Goal: Task Accomplishment & Management: Use online tool/utility

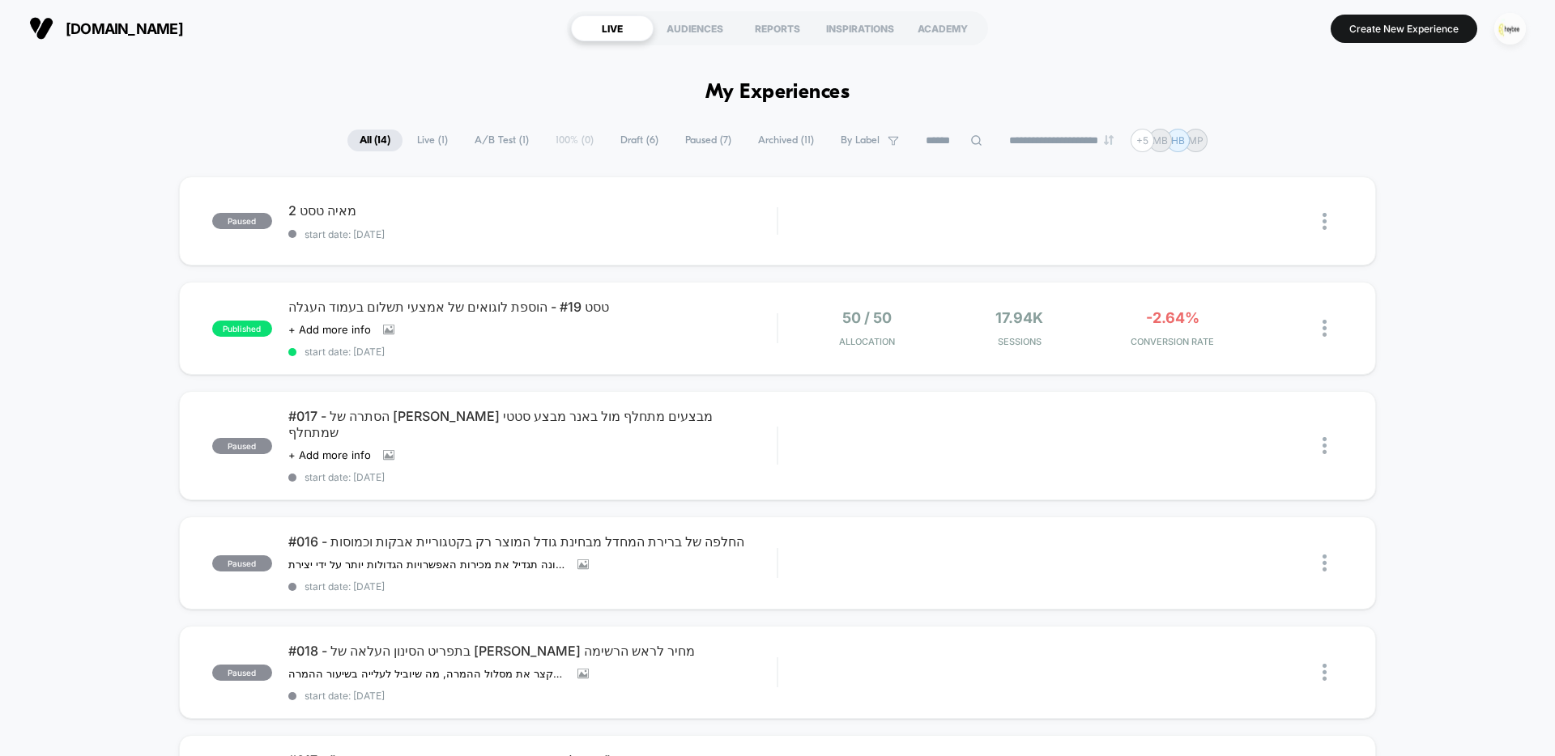
click at [1512, 29] on img "button" at bounding box center [1510, 29] width 32 height 32
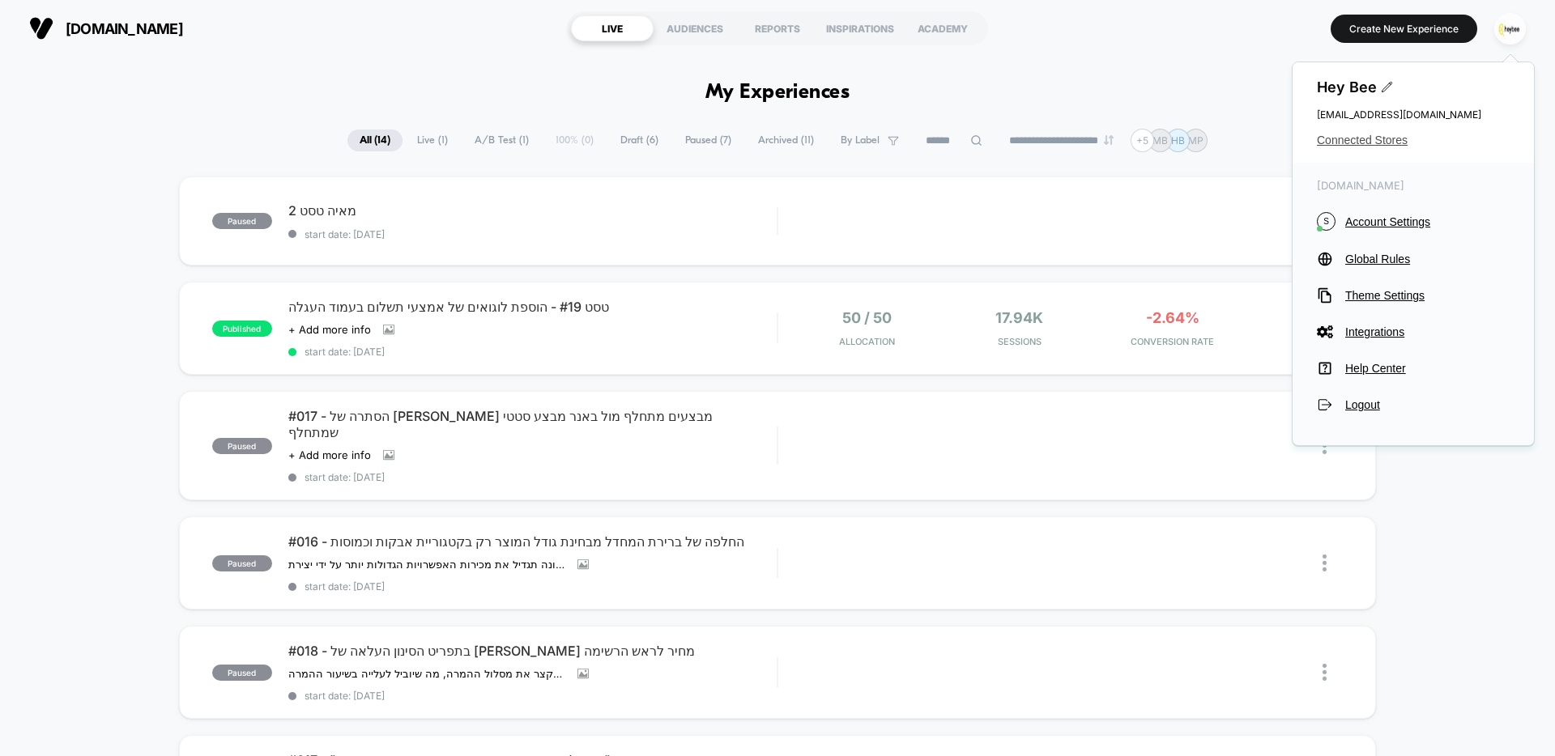
click at [1348, 138] on span "Connected Stores" at bounding box center [1413, 140] width 193 height 13
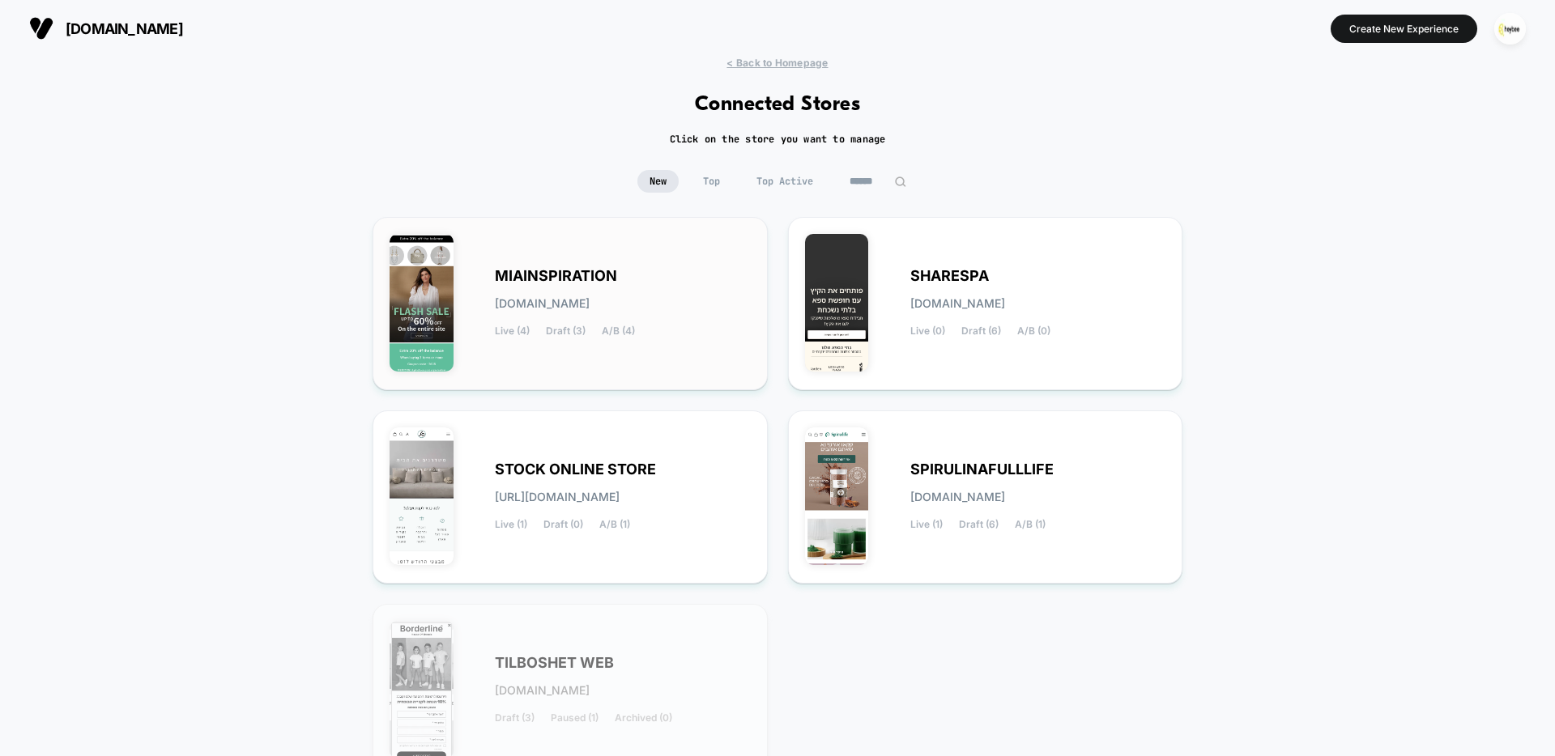
click at [607, 246] on div "MIAINSPIRATION [DOMAIN_NAME] Live (4) Draft (3) A/B (4)" at bounding box center [570, 303] width 361 height 139
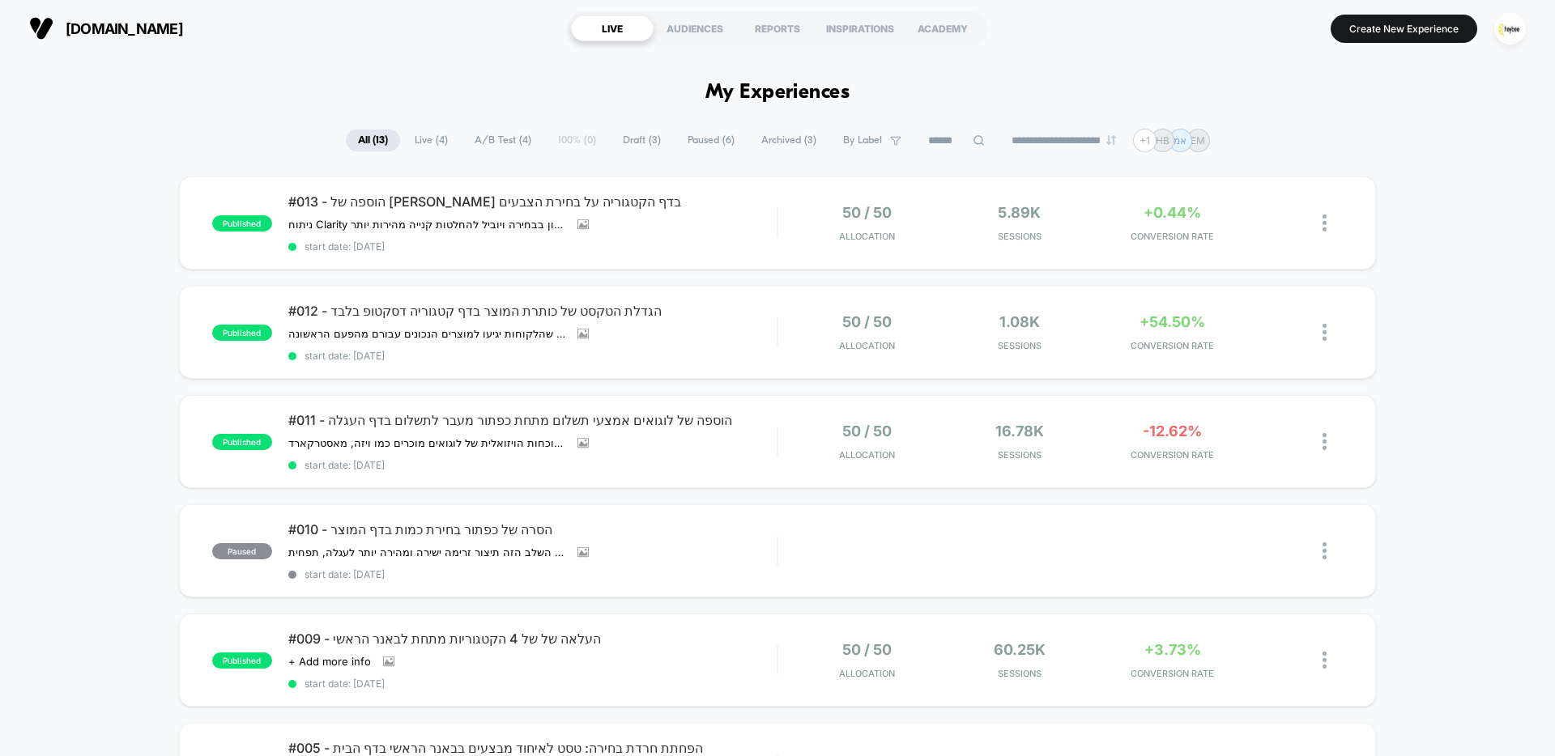
click at [424, 145] on span "Live ( 4 )" at bounding box center [430, 141] width 57 height 22
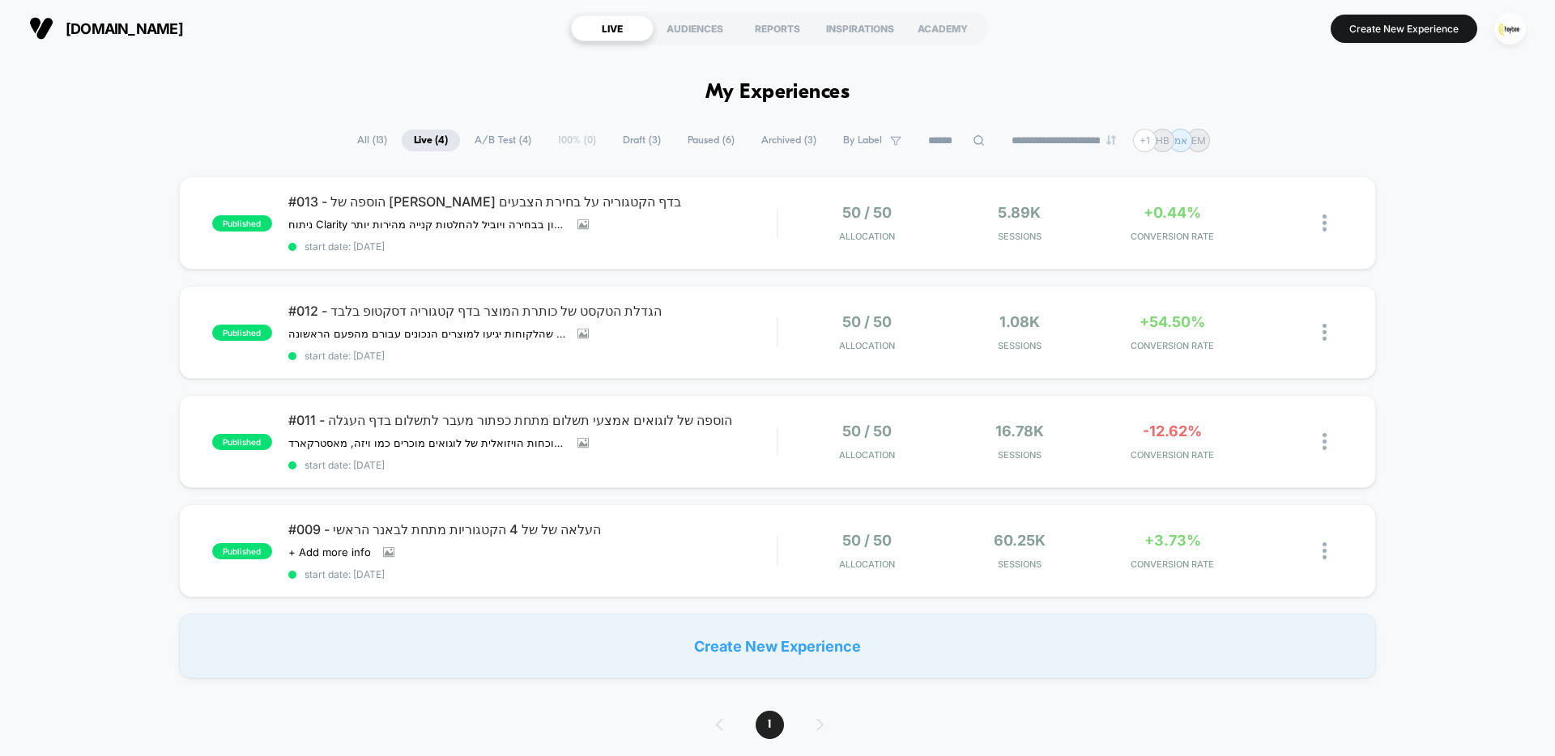
click at [169, 29] on span "[DOMAIN_NAME]" at bounding box center [124, 28] width 117 height 17
click at [428, 312] on span "#012 - הגדלת הטקסט של כותרת המוצר בדף קטגוריה דסקטופ בלבד" at bounding box center [532, 311] width 488 height 16
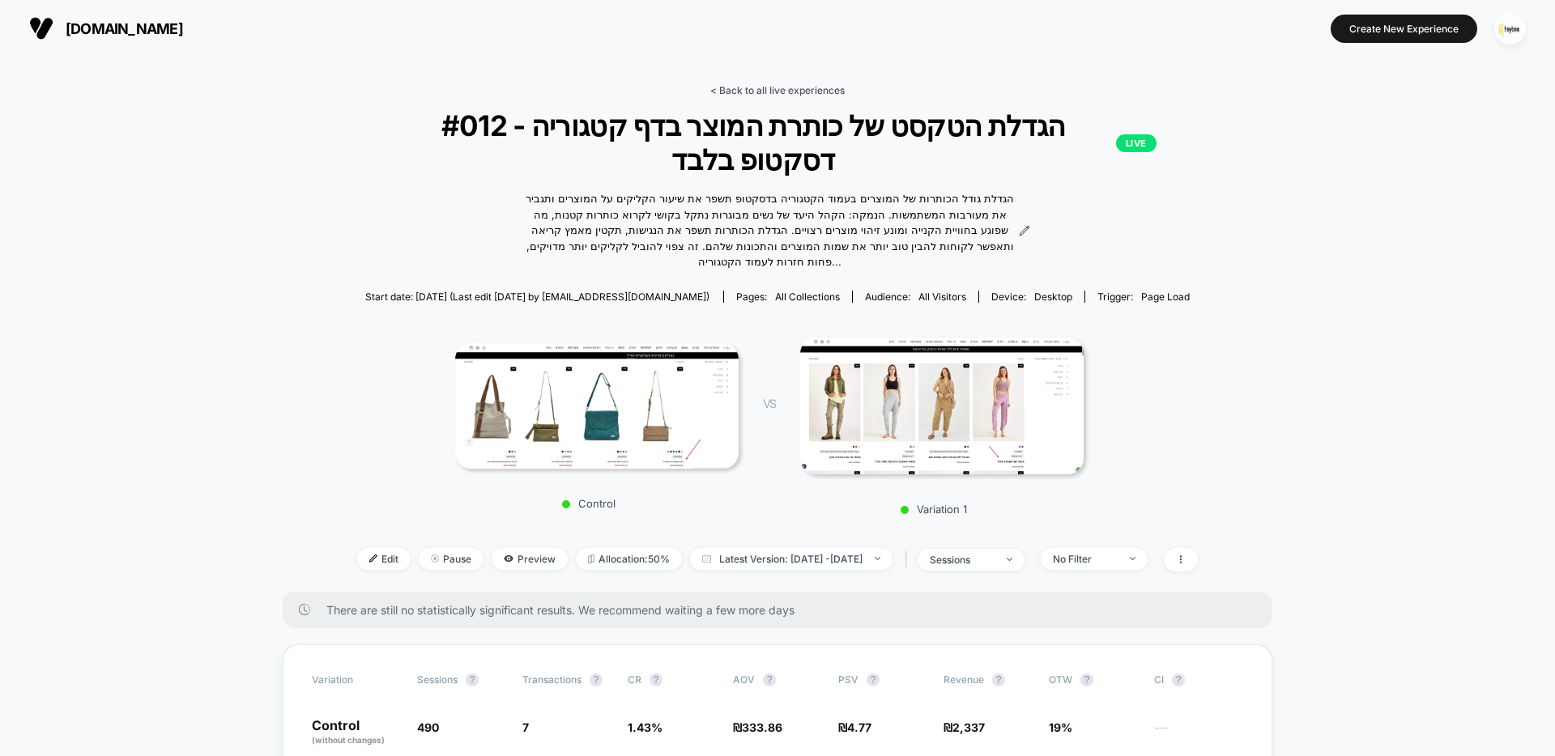
click at [808, 87] on link "< Back to all live experiences" at bounding box center [777, 90] width 134 height 12
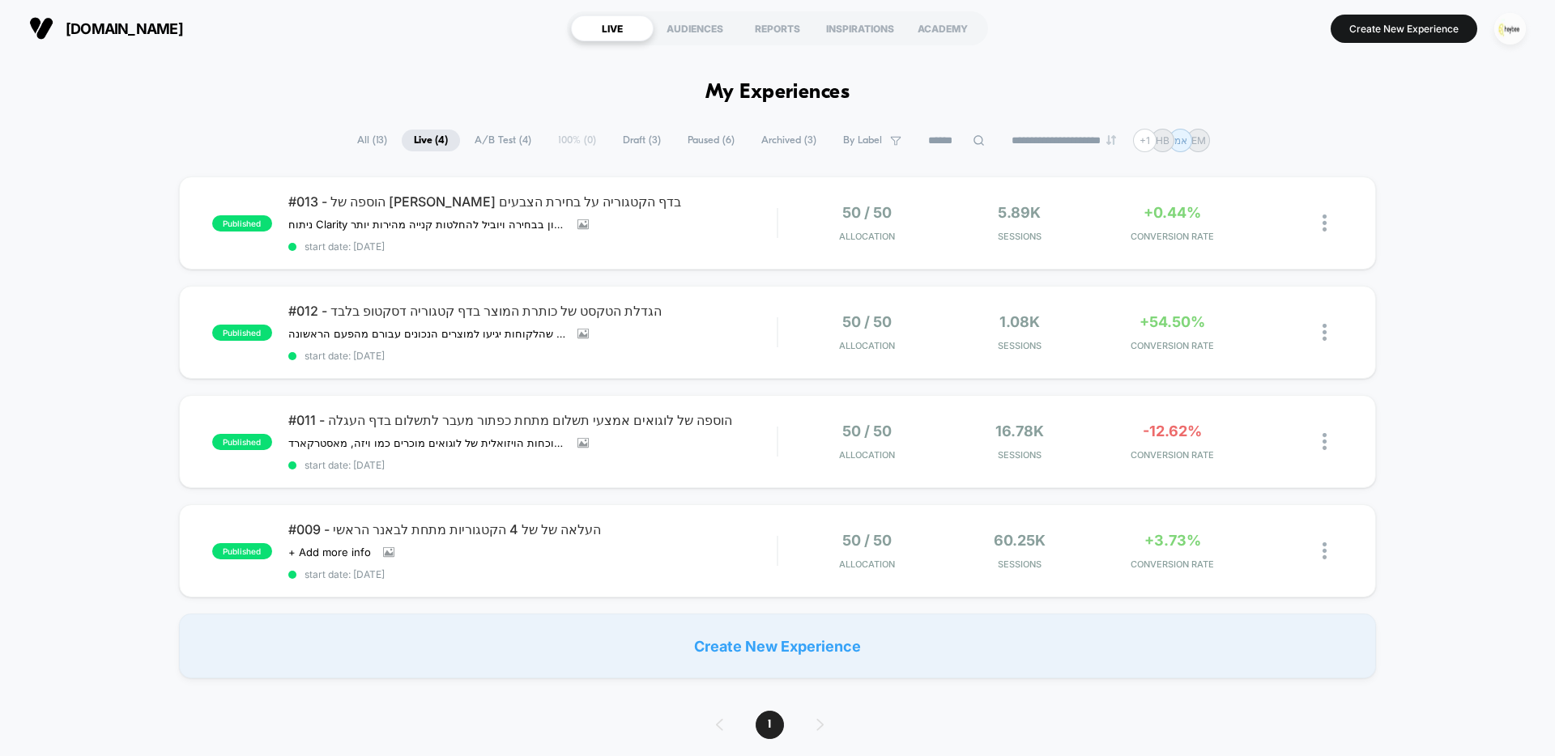
click at [1504, 36] on img "button" at bounding box center [1510, 29] width 32 height 32
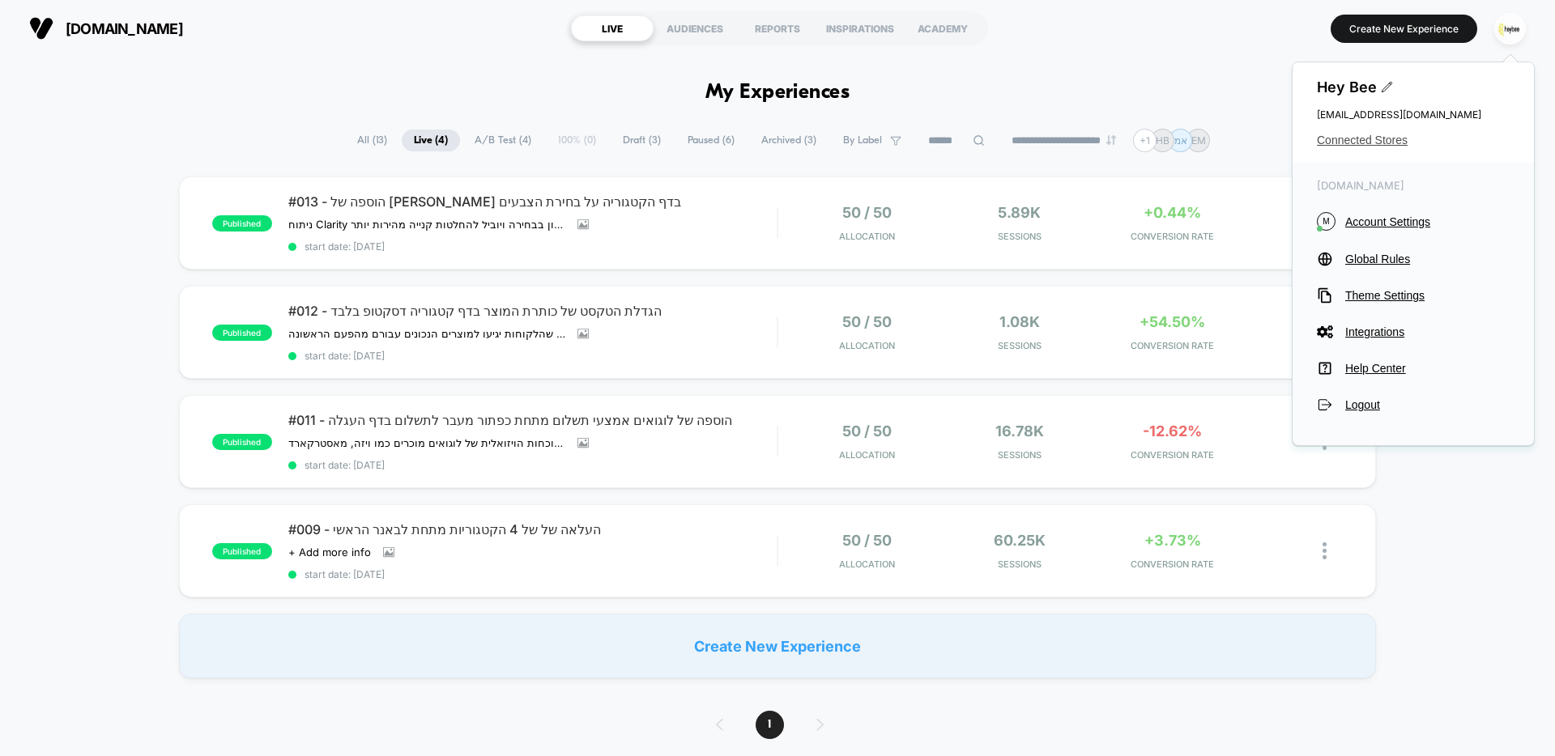
click at [1390, 141] on span "Connected Stores" at bounding box center [1413, 140] width 193 height 13
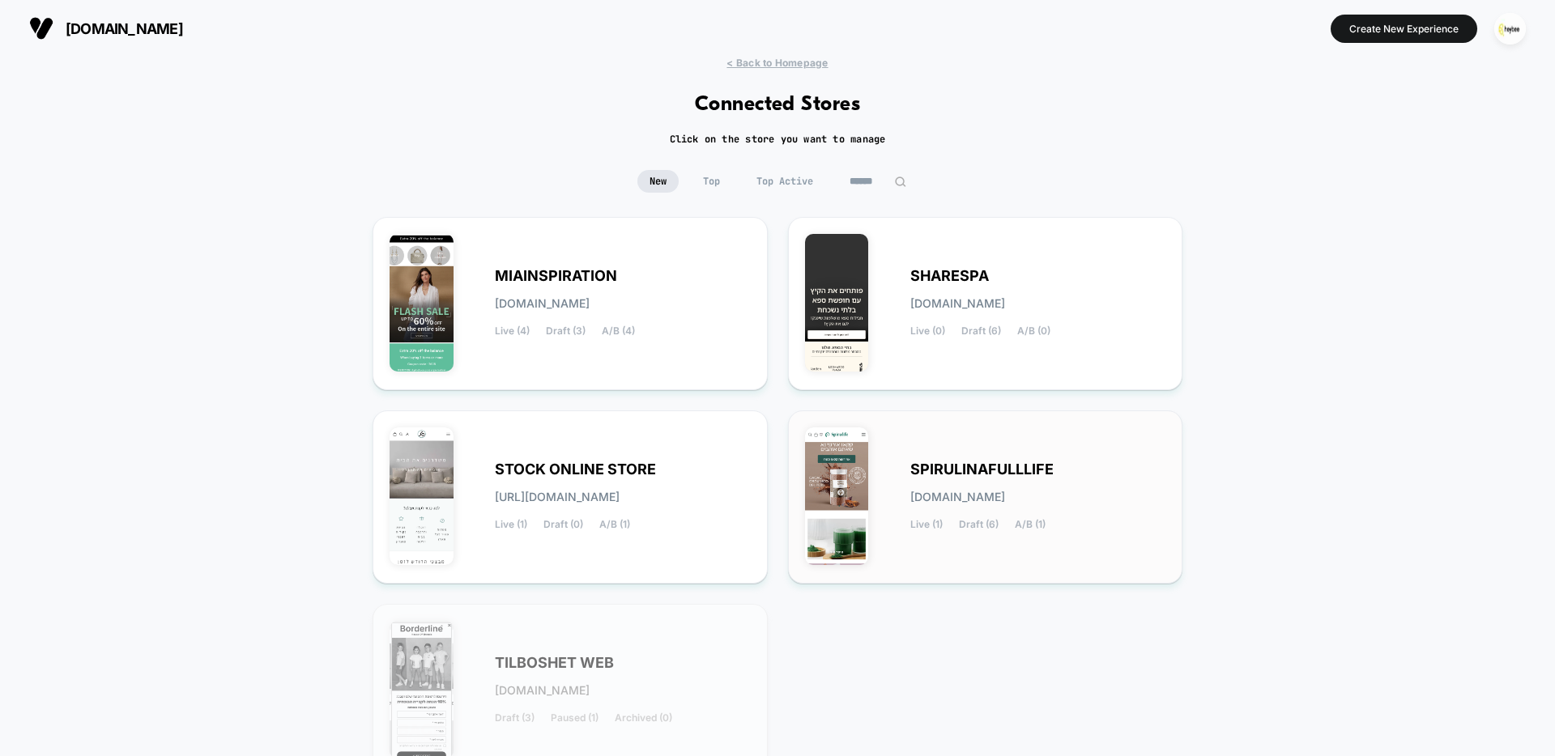
click at [1007, 488] on div "SPIRULINAFULLLIFE [DOMAIN_NAME] Live (1) Draft (6) A/B (1)" at bounding box center [1038, 497] width 256 height 66
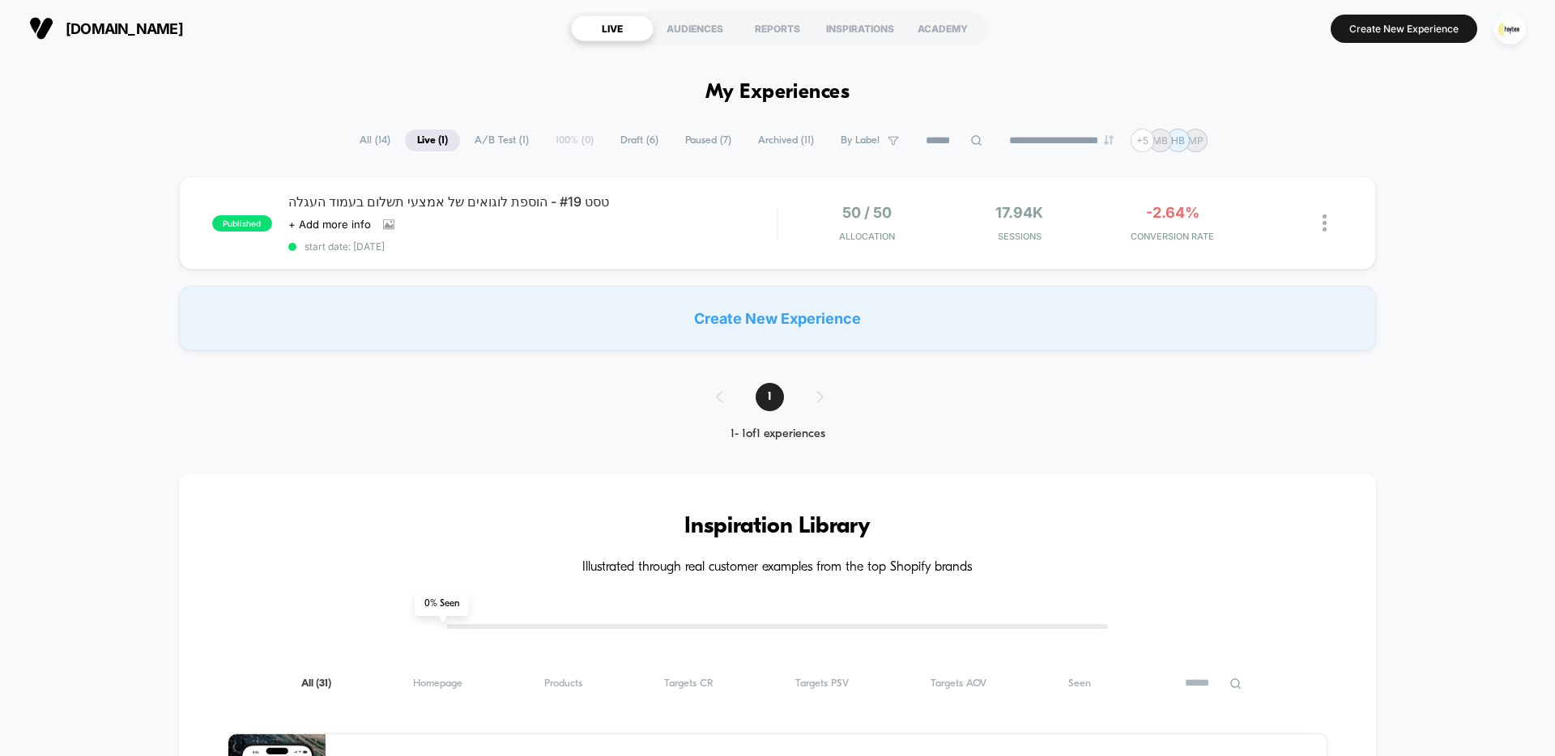
click at [350, 136] on span "All ( 14 )" at bounding box center [374, 141] width 55 height 22
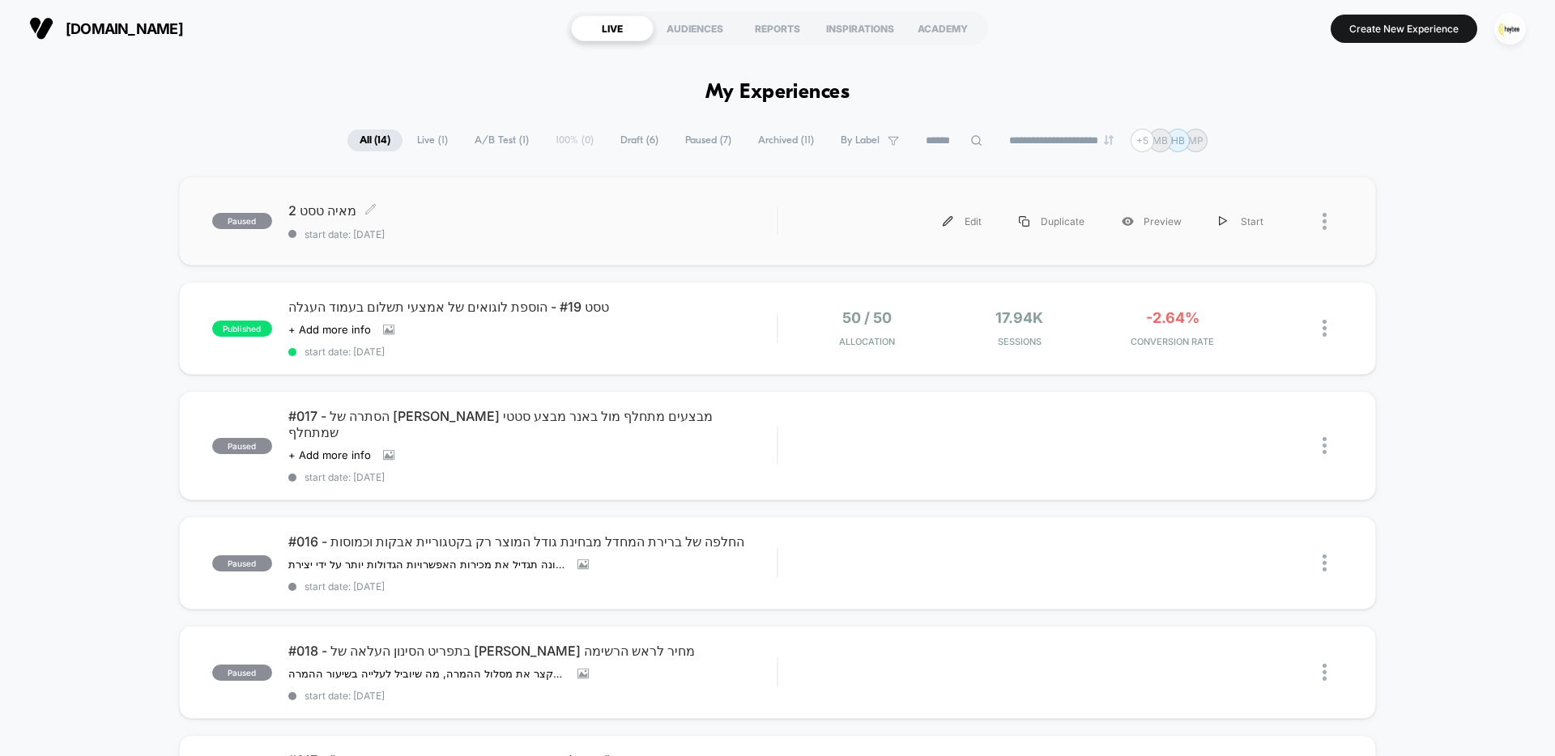
click at [451, 210] on span "[PERSON_NAME] 2 Click to edit experience details" at bounding box center [532, 210] width 488 height 16
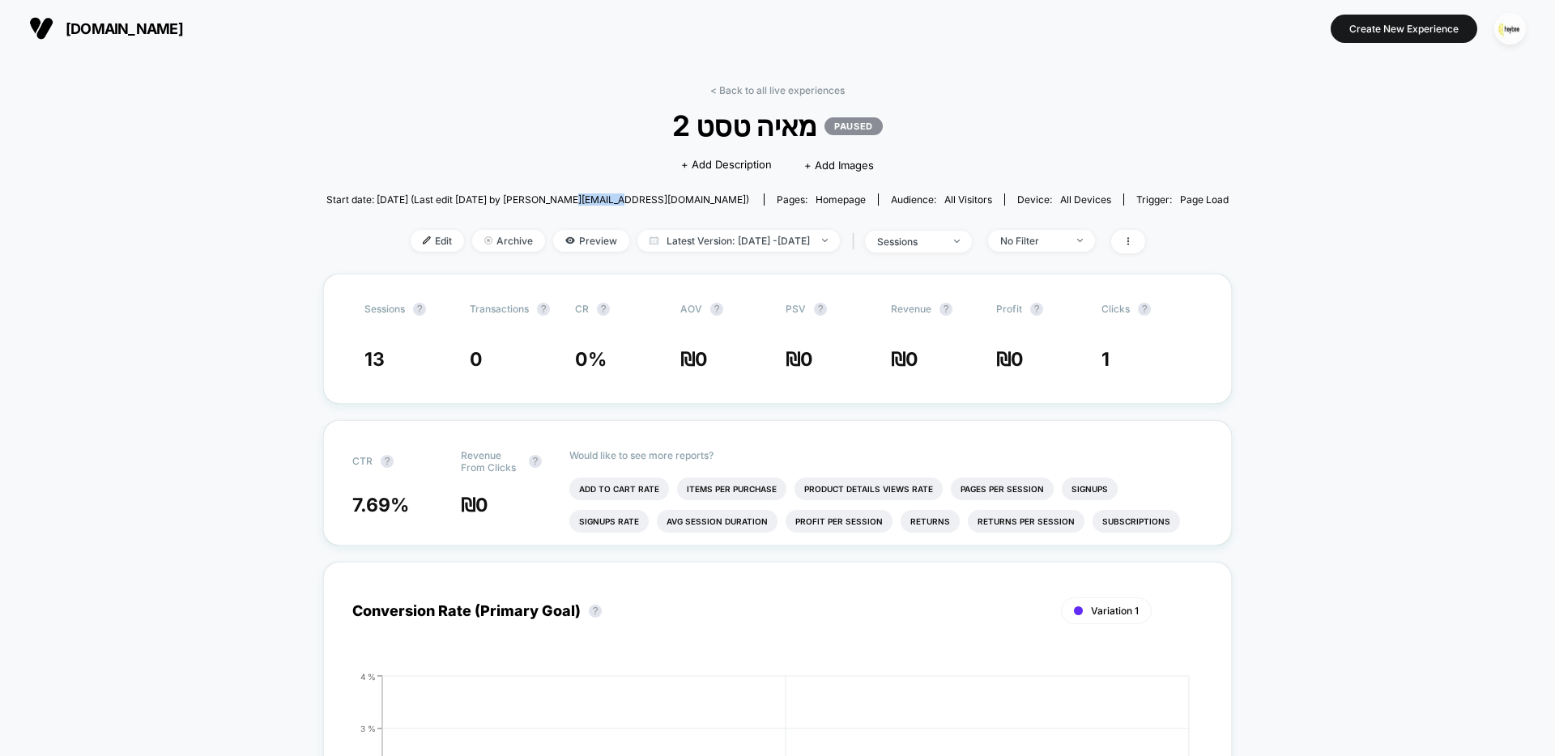
drag, startPoint x: 631, startPoint y: 202, endPoint x: 680, endPoint y: 204, distance: 49.5
click at [680, 204] on span "Start date: [DATE] (Last edit [DATE] by [PERSON_NAME][EMAIL_ADDRESS][DOMAIN_NAM…" at bounding box center [537, 200] width 423 height 12
copy span "[DOMAIN_NAME]"
drag, startPoint x: 302, startPoint y: 282, endPoint x: 334, endPoint y: 300, distance: 37.4
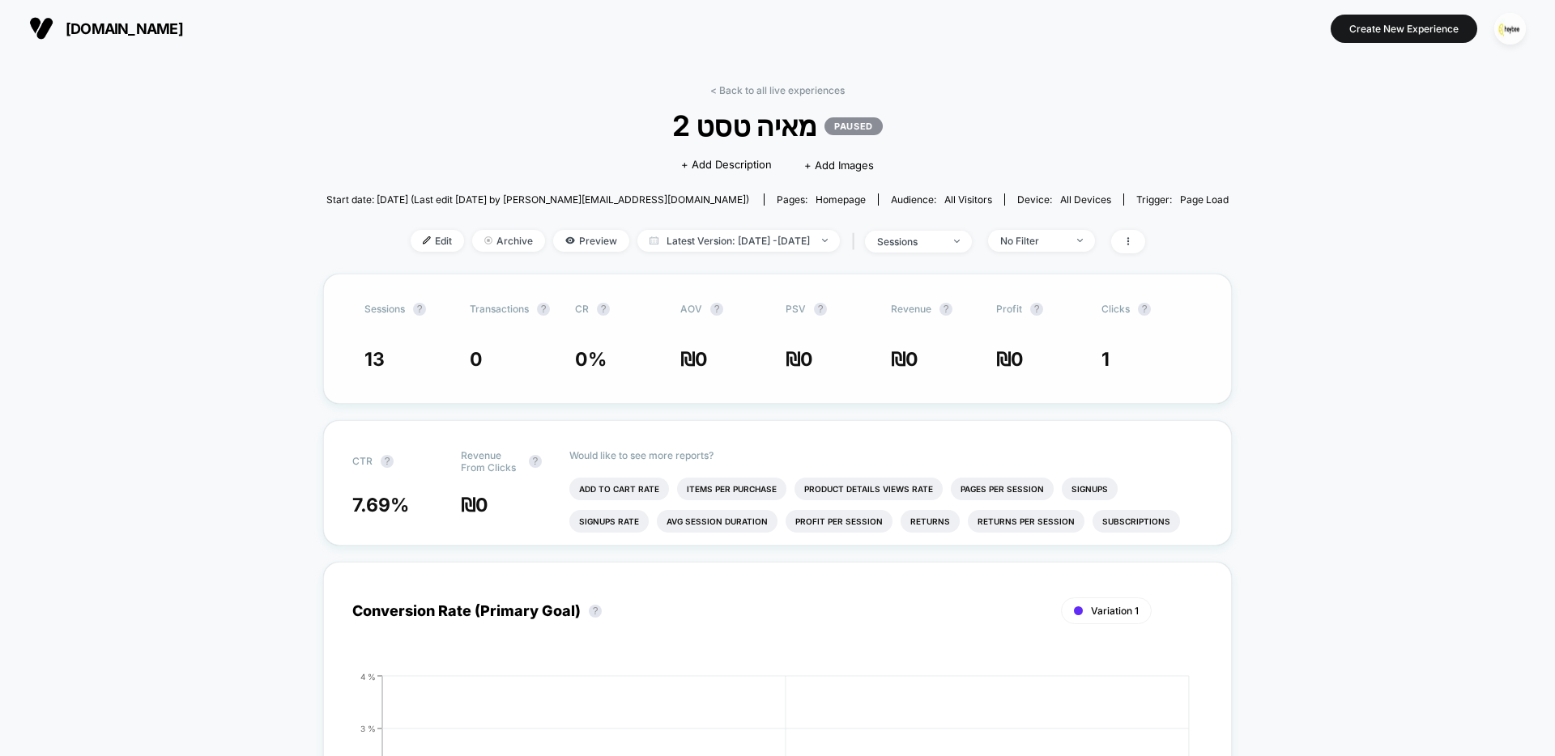
drag, startPoint x: 373, startPoint y: 350, endPoint x: 392, endPoint y: 351, distance: 18.7
click at [388, 351] on span "13" at bounding box center [408, 359] width 89 height 23
click at [717, 123] on span "מאיה טסט 2 PAUSED" at bounding box center [777, 126] width 811 height 34
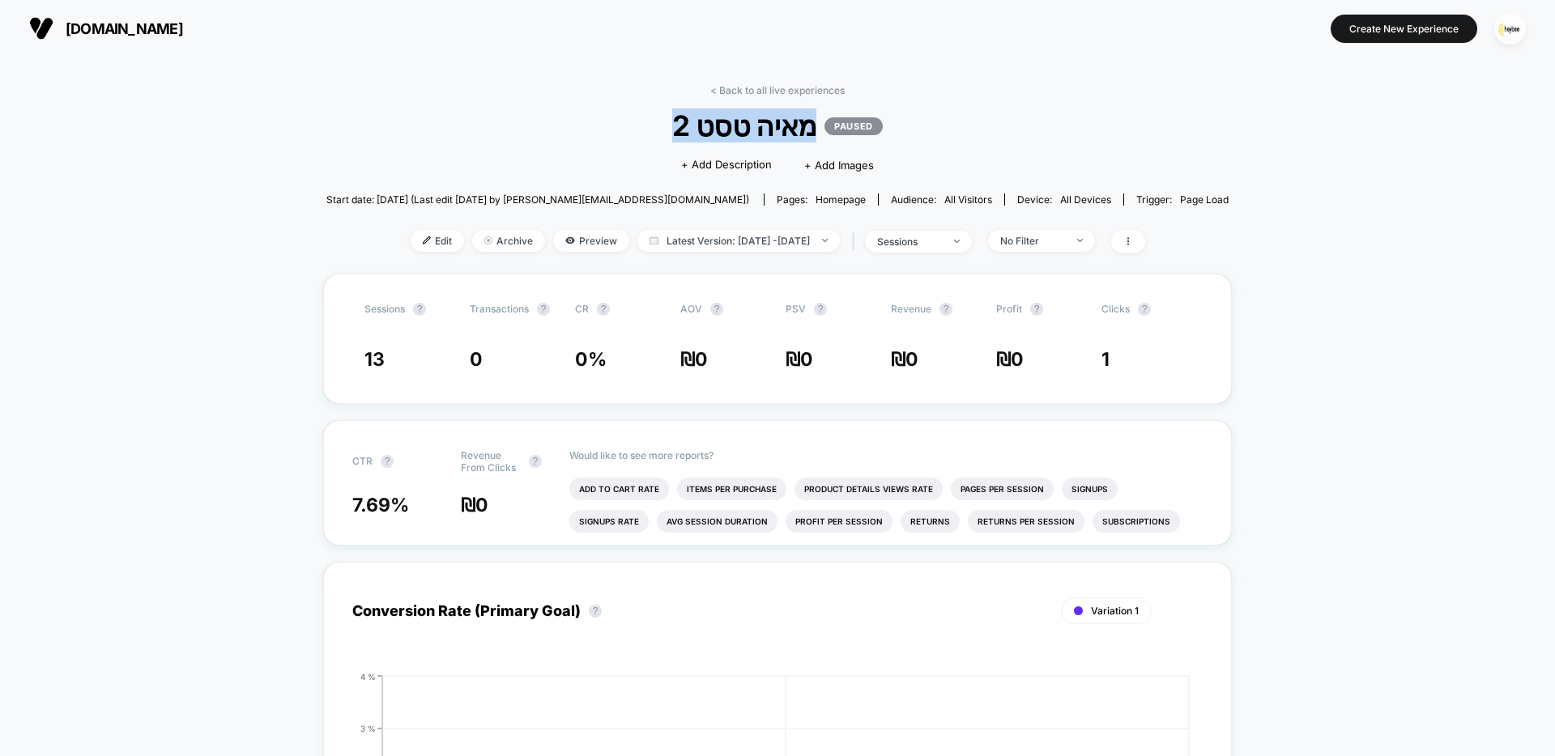
click at [717, 123] on span "מאיה טסט 2 PAUSED" at bounding box center [777, 126] width 811 height 34
click at [654, 124] on span "מאיה טסט 2 PAUSED" at bounding box center [777, 126] width 811 height 34
click at [578, 199] on span "Start date: [DATE] (Last edit [DATE] by [PERSON_NAME][EMAIL_ADDRESS][DOMAIN_NAM…" at bounding box center [537, 200] width 423 height 12
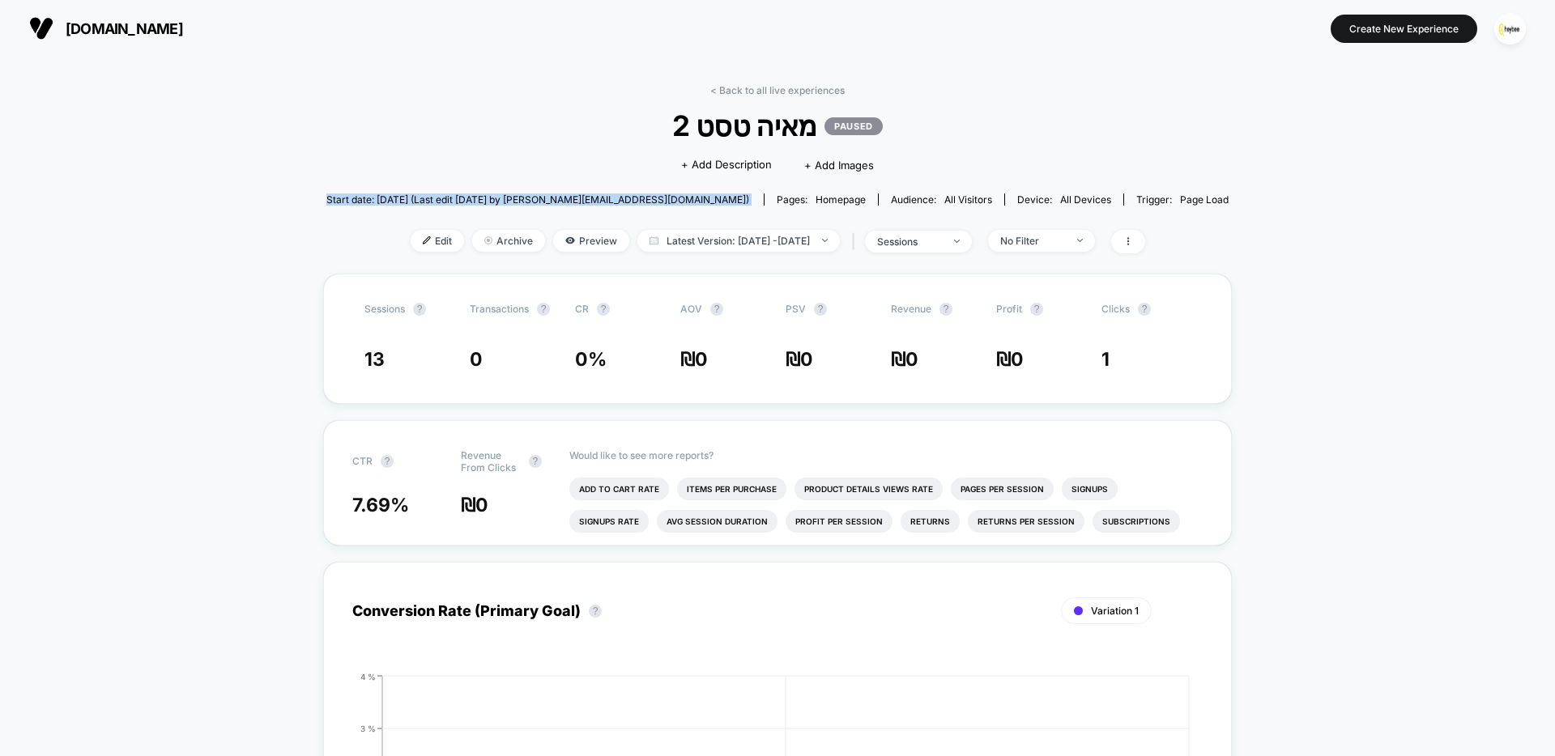
click at [572, 201] on span "Start date: [DATE] (Last edit [DATE] by [PERSON_NAME][EMAIL_ADDRESS][DOMAIN_NAM…" at bounding box center [537, 200] width 423 height 12
click at [543, 173] on div "Click to edit experience details + Add Description + Add Images" at bounding box center [777, 164] width 541 height 43
click at [735, 88] on link "< Back to all live experiences" at bounding box center [777, 90] width 134 height 12
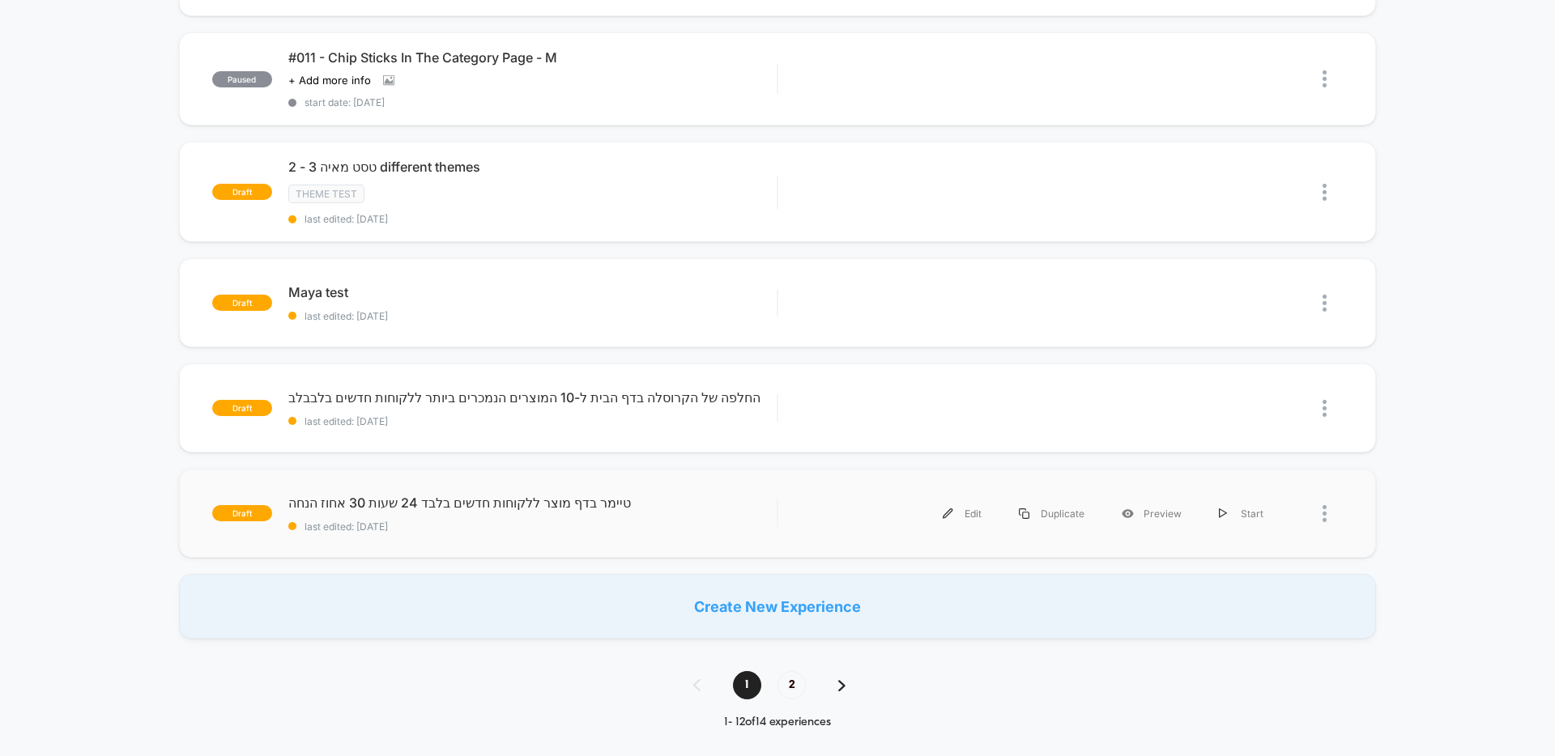
scroll to position [916, 0]
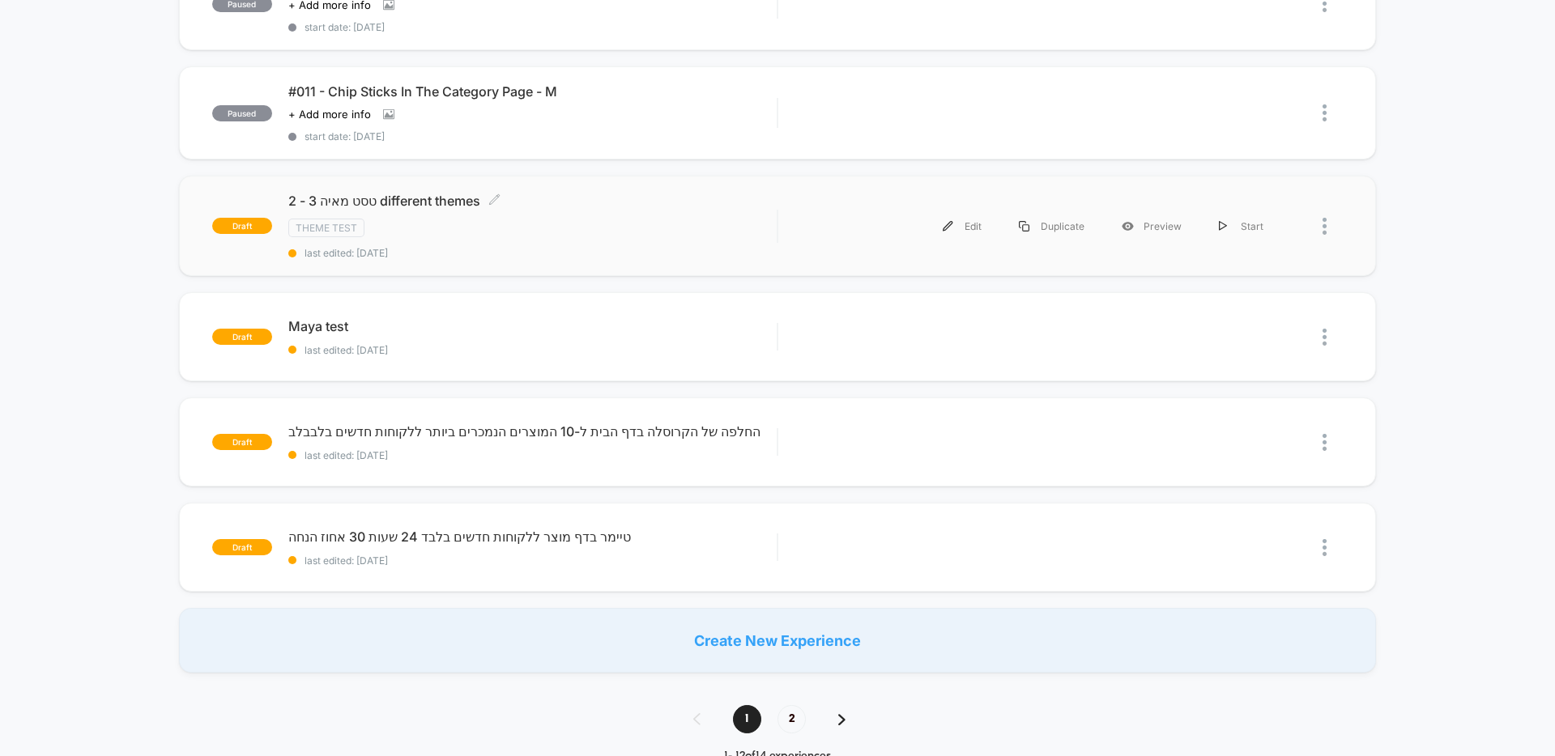
click at [552, 236] on div "Theme Test" at bounding box center [532, 228] width 488 height 19
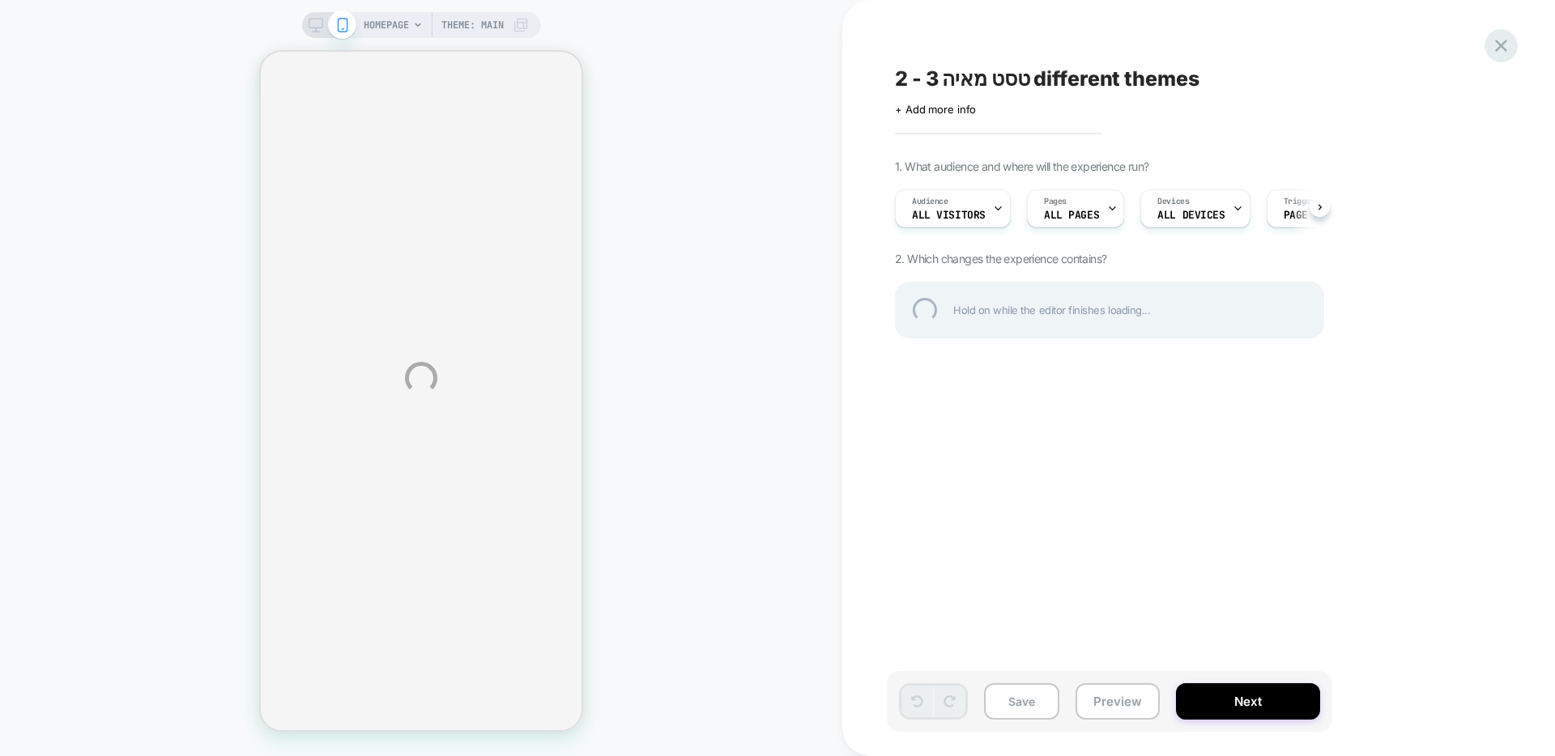
click at [1501, 44] on div at bounding box center [1500, 45] width 33 height 33
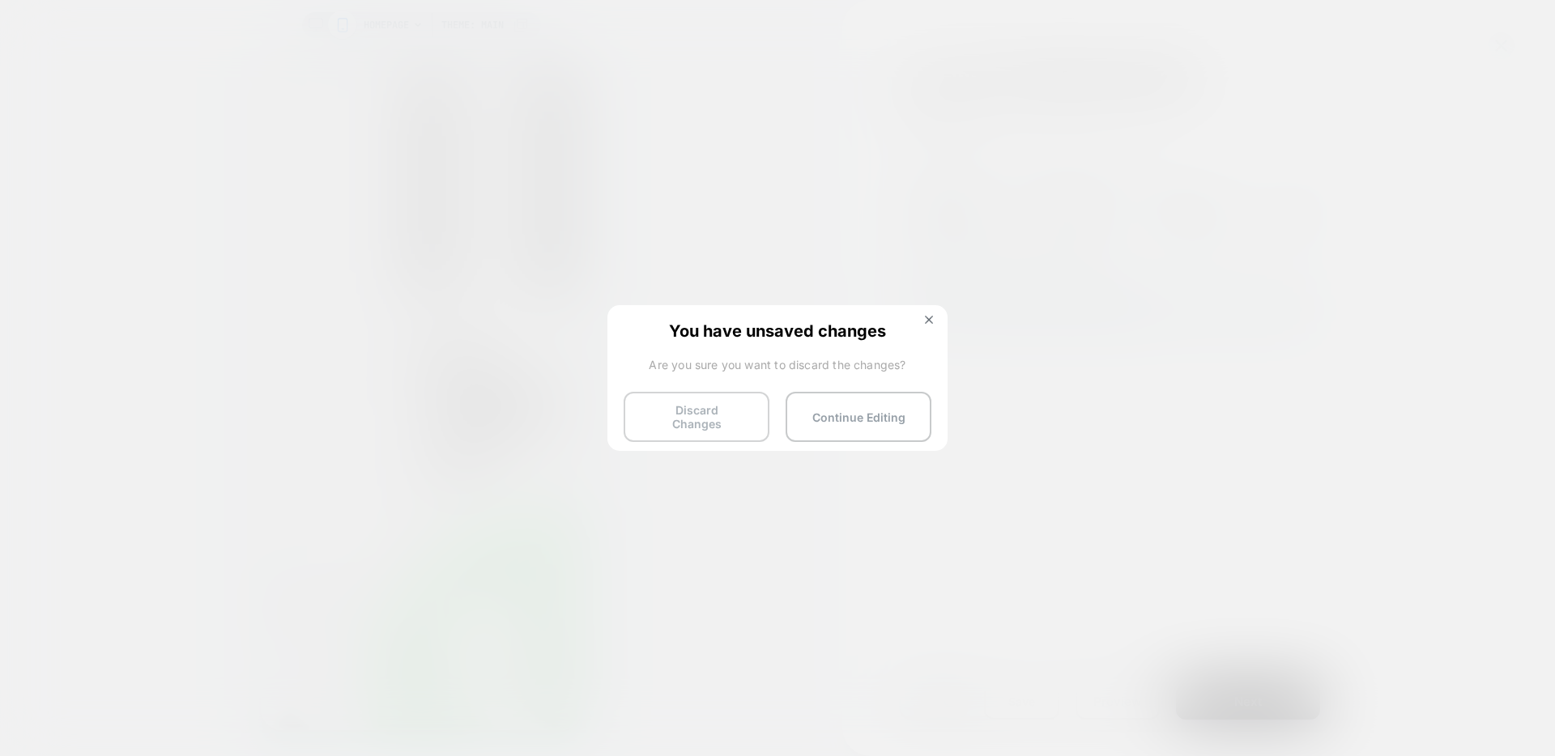
click at [726, 424] on button "Discard Changes" at bounding box center [697, 417] width 146 height 50
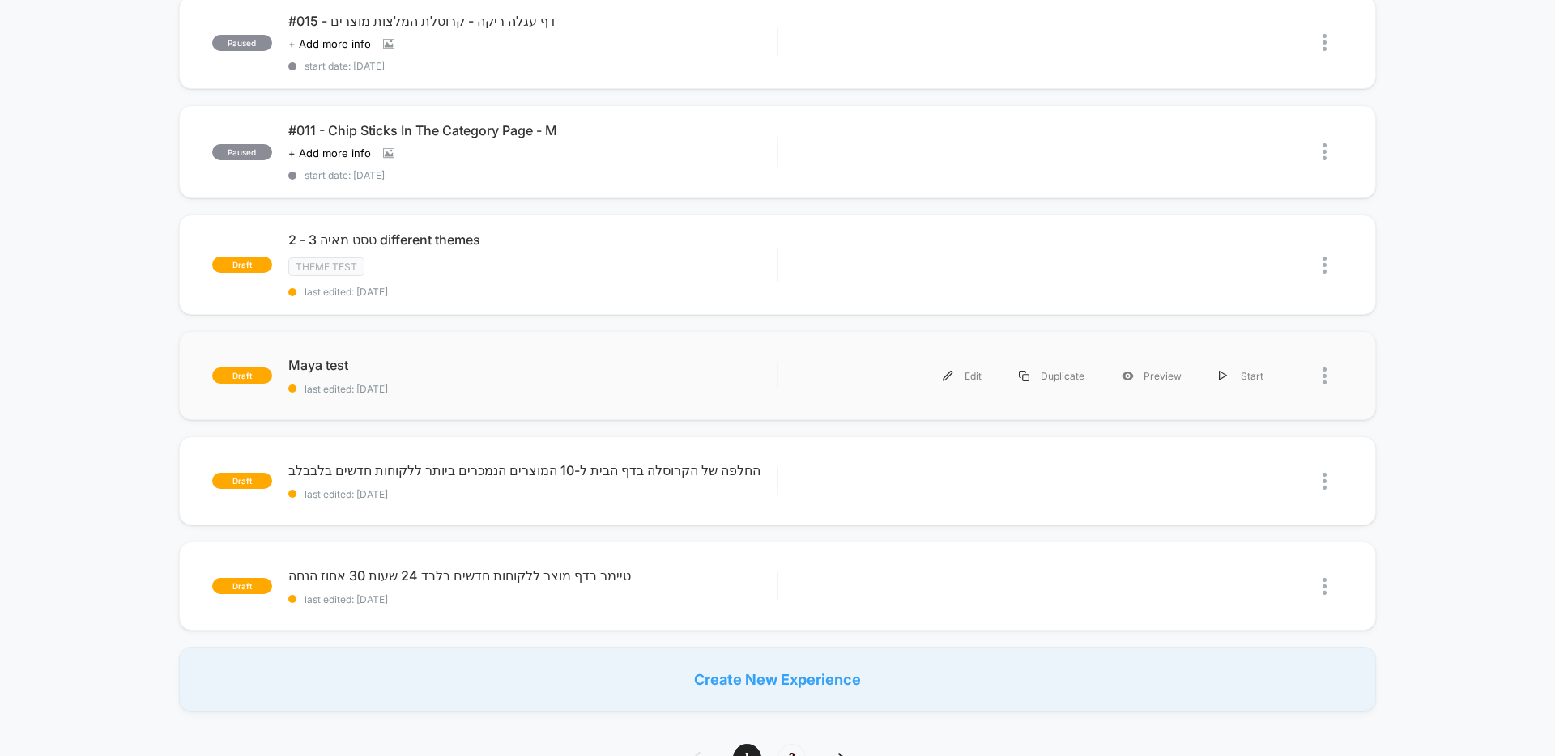
scroll to position [869, 0]
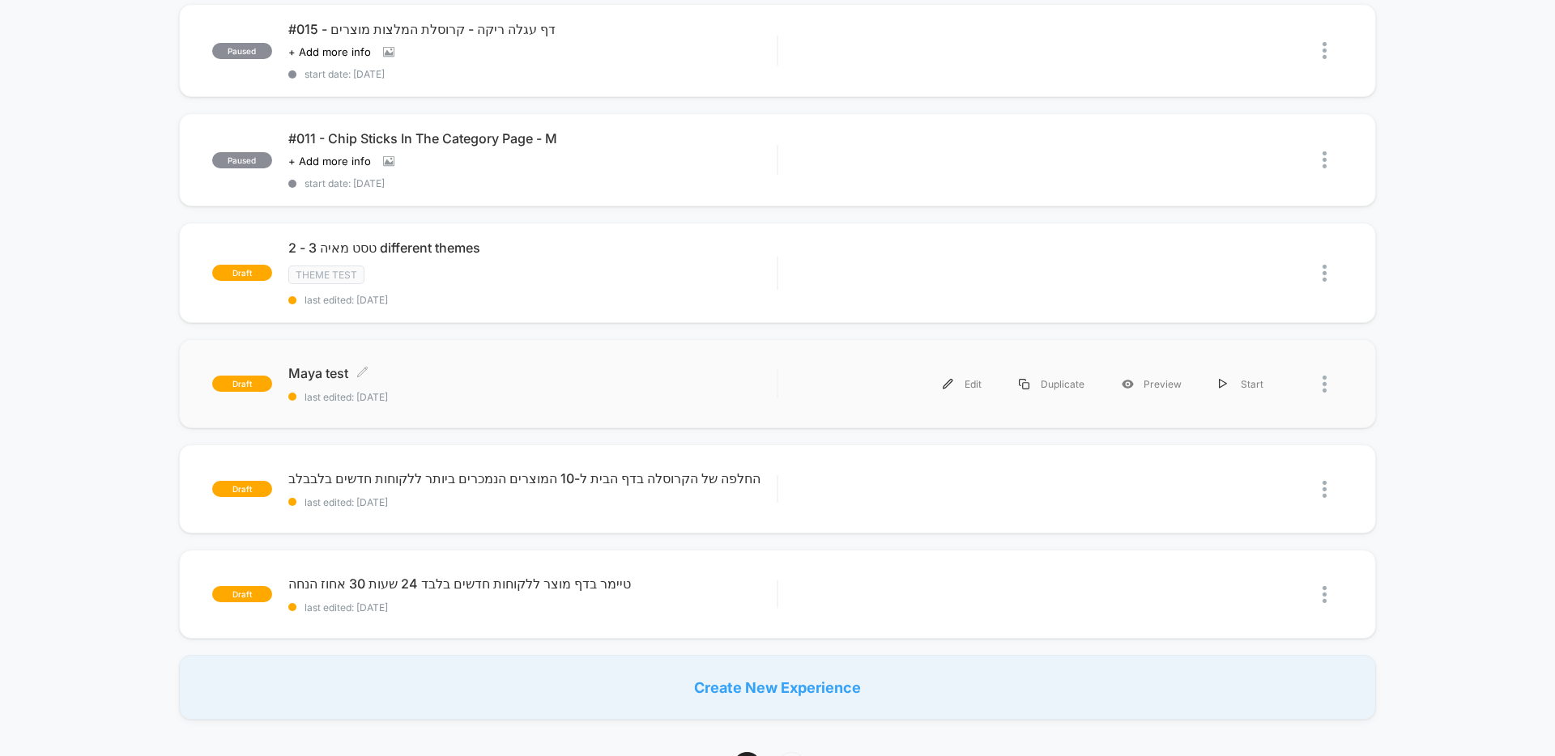
click at [321, 380] on span "Maya test Click to edit experience details" at bounding box center [532, 373] width 488 height 16
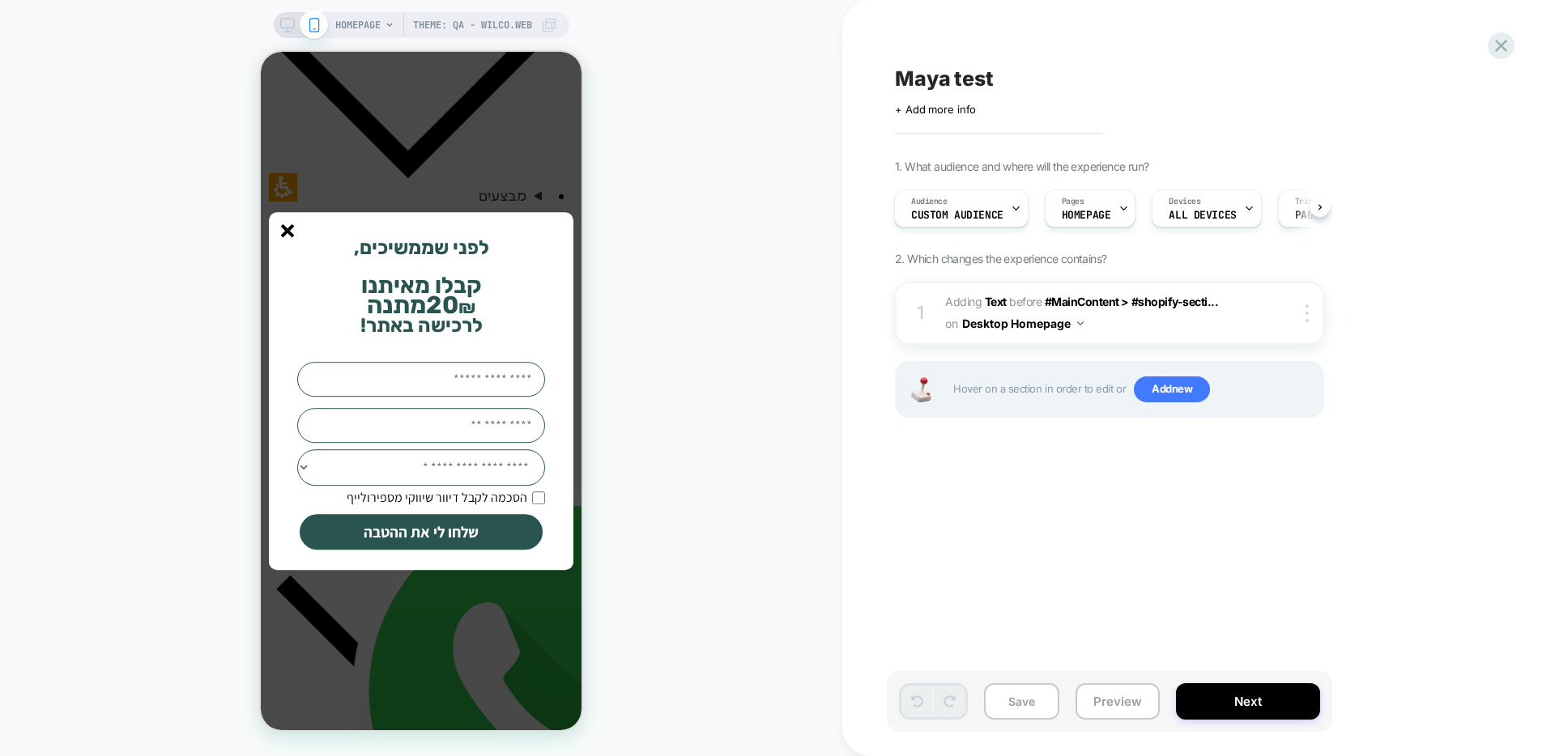
scroll to position [692, 0]
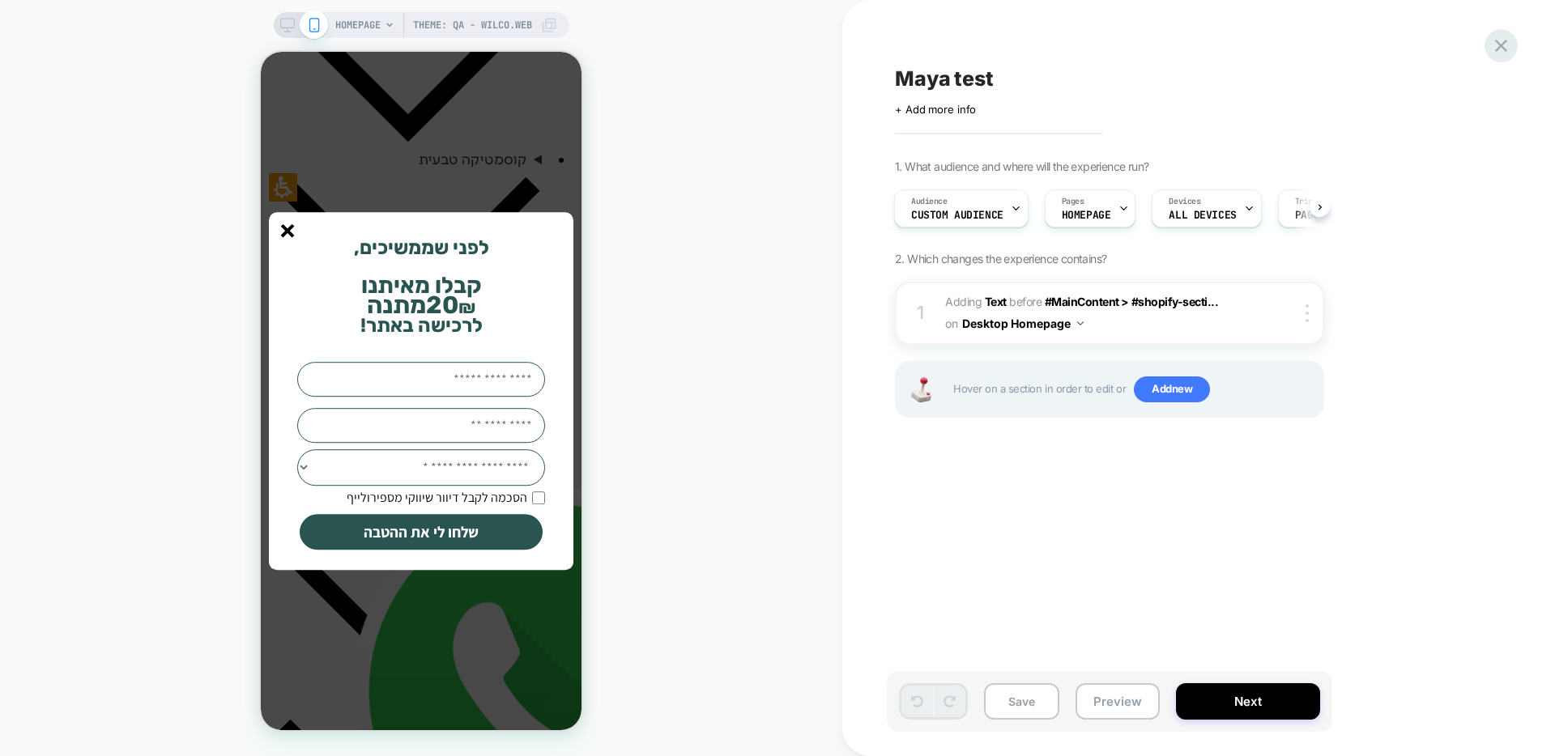
click at [1502, 49] on icon at bounding box center [1501, 46] width 22 height 22
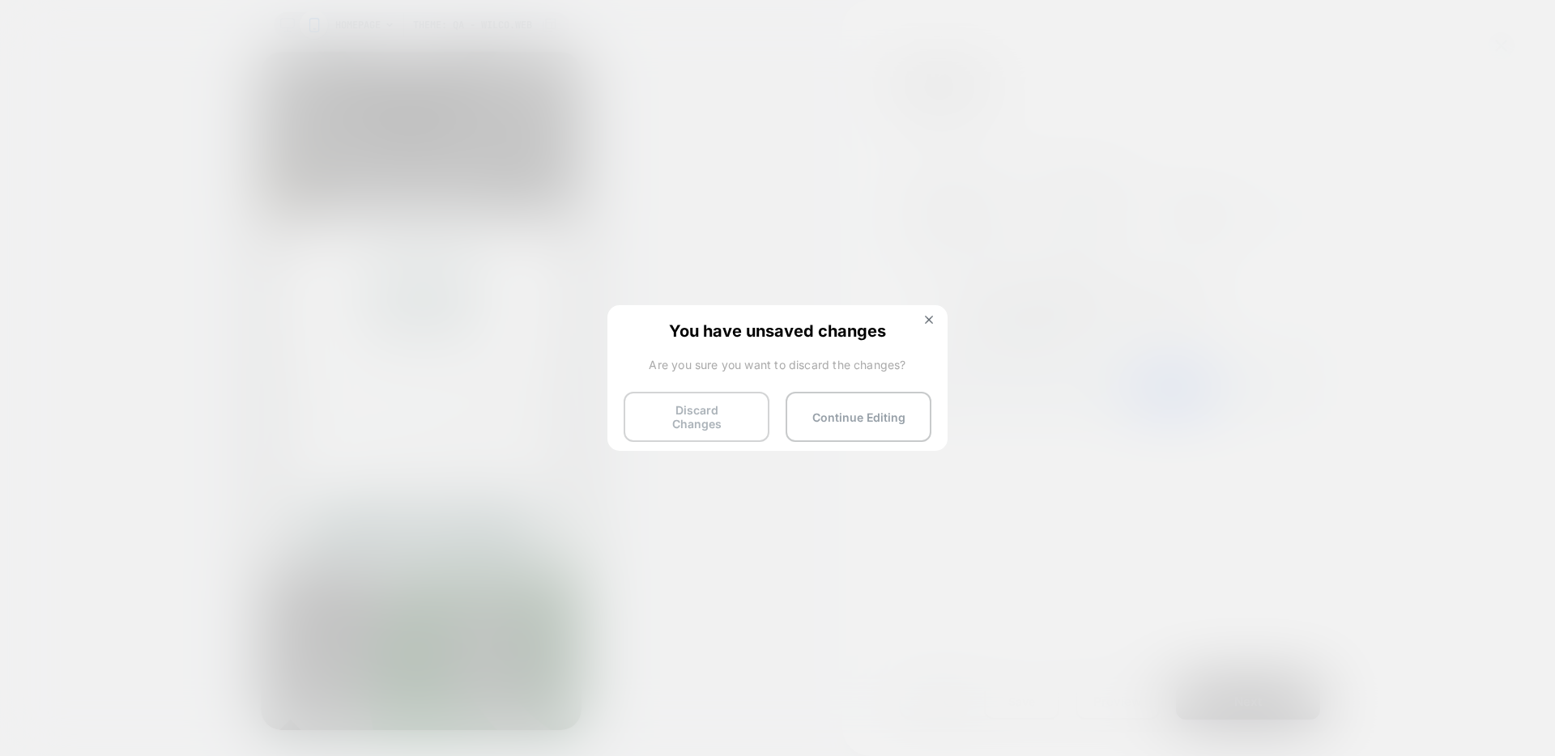
click at [718, 406] on button "Discard Changes" at bounding box center [697, 417] width 146 height 50
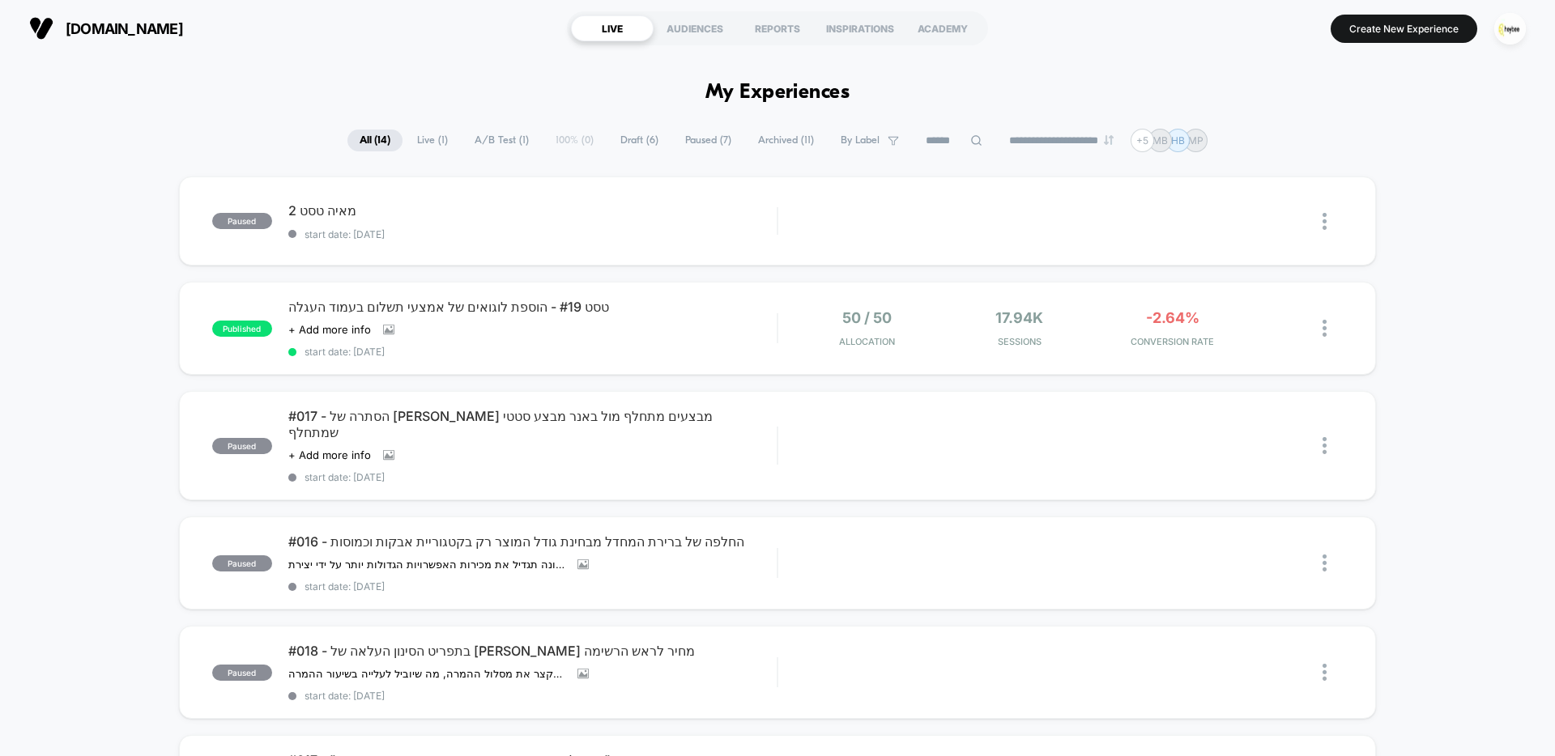
click at [628, 142] on span "Draft ( 6 )" at bounding box center [639, 141] width 62 height 22
